Goal: Task Accomplishment & Management: Manage account settings

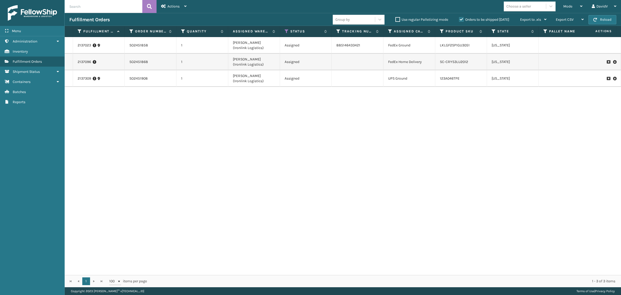
click at [460, 20] on label "Orders to be shipped [DATE]" at bounding box center [484, 19] width 50 height 4
click at [460, 20] on input "Orders to be shipped [DATE]" at bounding box center [459, 18] width 0 height 3
click at [460, 20] on label "Orders to be shipped [DATE]" at bounding box center [484, 19] width 50 height 4
click at [460, 20] on input "Orders to be shipped [DATE]" at bounding box center [459, 18] width 0 height 3
click at [460, 19] on label "Orders to be shipped [DATE]" at bounding box center [484, 19] width 50 height 4
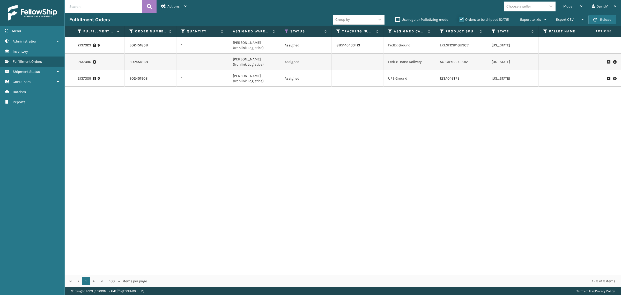
click at [460, 19] on input "Orders to be shipped [DATE]" at bounding box center [459, 18] width 0 height 3
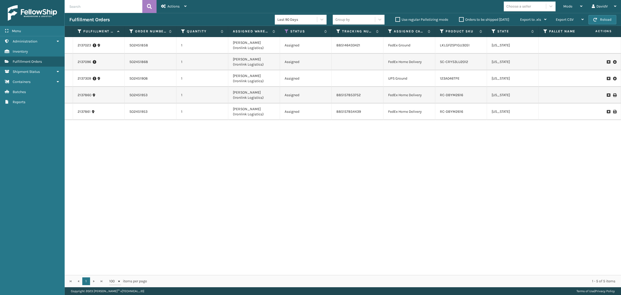
click at [460, 19] on label "Orders to be shipped [DATE]" at bounding box center [484, 19] width 50 height 4
click at [460, 19] on input "Orders to be shipped [DATE]" at bounding box center [459, 18] width 0 height 3
